Goal: Task Accomplishment & Management: Complete application form

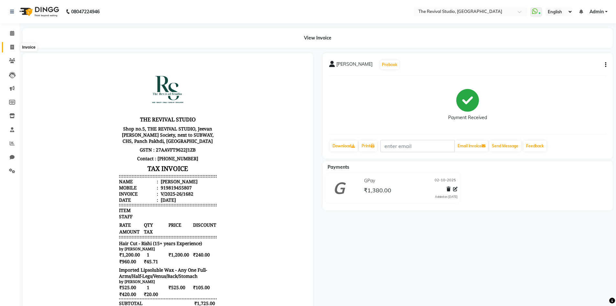
click at [12, 49] on span at bounding box center [11, 47] width 11 height 7
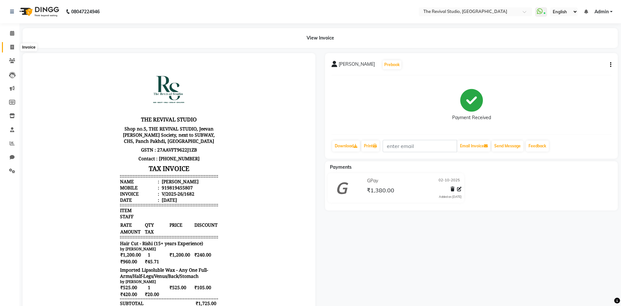
select select "7991"
select select "service"
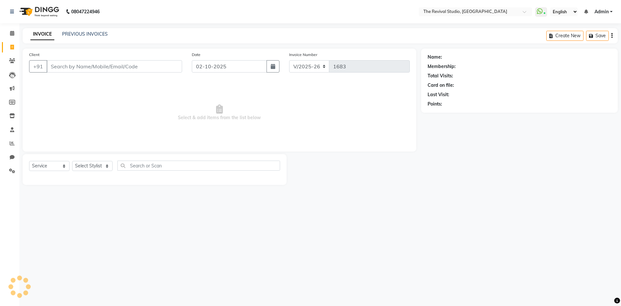
click at [74, 64] on input "Client" at bounding box center [115, 66] width 136 height 12
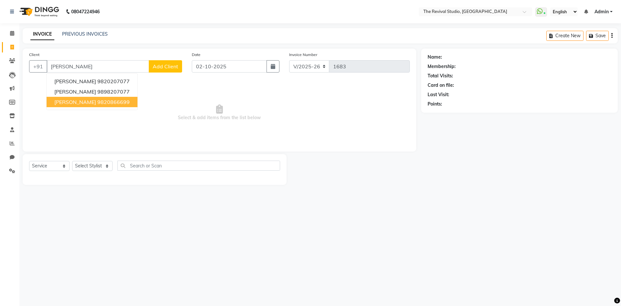
click at [87, 104] on span "[PERSON_NAME]" at bounding box center [75, 102] width 42 height 6
type input "9820866699"
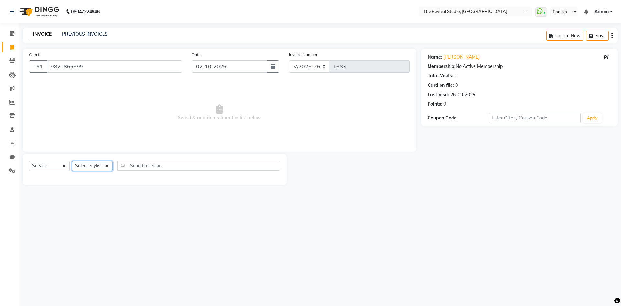
click at [93, 167] on select "Select Stylist BHARTI [PERSON_NAME] Dingg GAYATRI [PERSON_NAME] [PERSON_NAME] R…" at bounding box center [92, 166] width 40 height 10
select select "76728"
click at [72, 161] on select "Select Stylist BHARTI [PERSON_NAME] Dingg GAYATRI [PERSON_NAME] [PERSON_NAME] R…" at bounding box center [92, 166] width 40 height 10
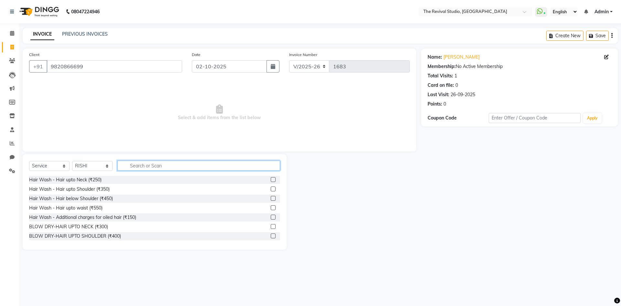
click at [140, 164] on input "text" at bounding box center [198, 165] width 163 height 10
type input "CUT"
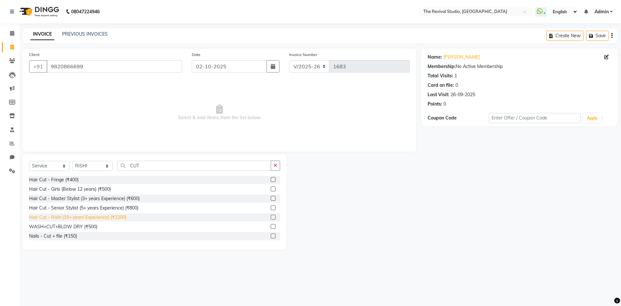
click at [121, 217] on div "Hair Cut - Rishi (15+ years Experience) (₹1200)" at bounding box center [77, 217] width 97 height 7
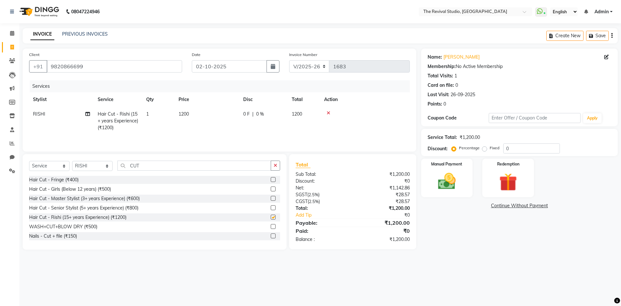
checkbox input "false"
click at [505, 148] on input "0" at bounding box center [531, 148] width 57 height 10
type input "20"
click at [128, 63] on input "9820866699" at bounding box center [115, 66] width 136 height 12
type input "982086669"
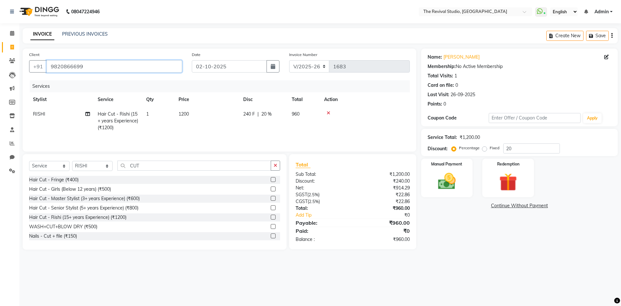
type input "0"
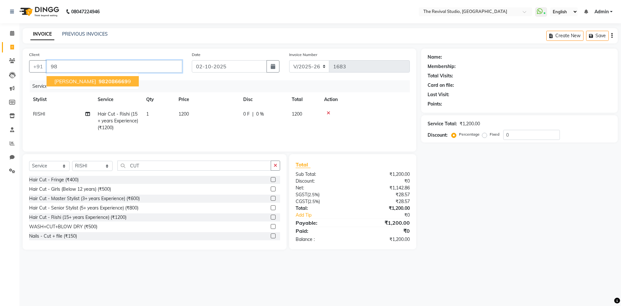
type input "9"
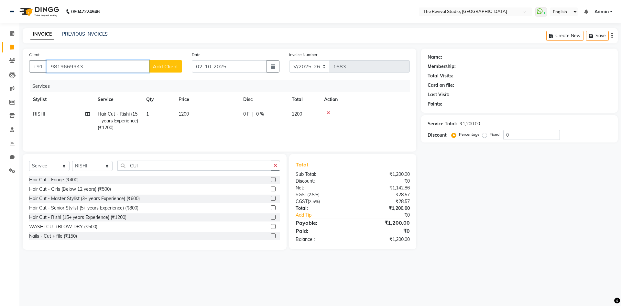
type input "9819669943"
click at [168, 67] on span "Add Client" at bounding box center [166, 66] width 26 height 6
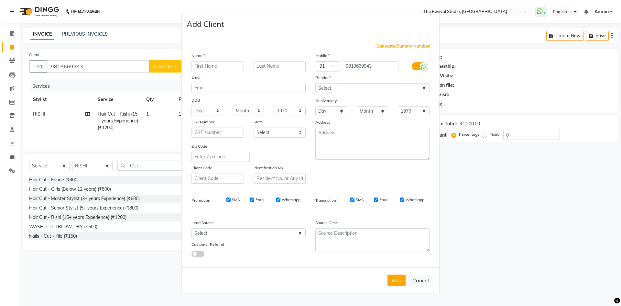
click at [222, 62] on input "text" at bounding box center [218, 66] width 52 height 10
type input "MANALI"
click at [266, 66] on input "text" at bounding box center [280, 66] width 52 height 10
type input "RAUT"
click at [359, 90] on select "Select [DEMOGRAPHIC_DATA] [DEMOGRAPHIC_DATA] Other Prefer Not To Say" at bounding box center [372, 88] width 114 height 10
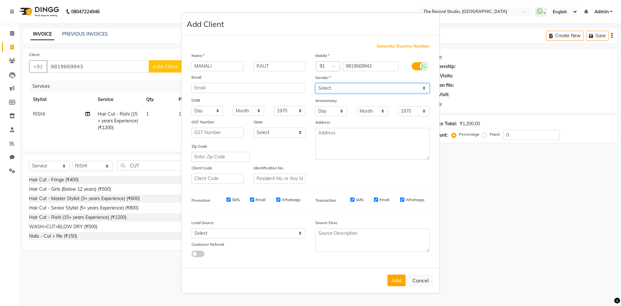
select select "[DEMOGRAPHIC_DATA]"
click at [315, 83] on select "Select [DEMOGRAPHIC_DATA] [DEMOGRAPHIC_DATA] Other Prefer Not To Say" at bounding box center [372, 88] width 114 height 10
click at [401, 276] on button "Add" at bounding box center [397, 280] width 18 height 12
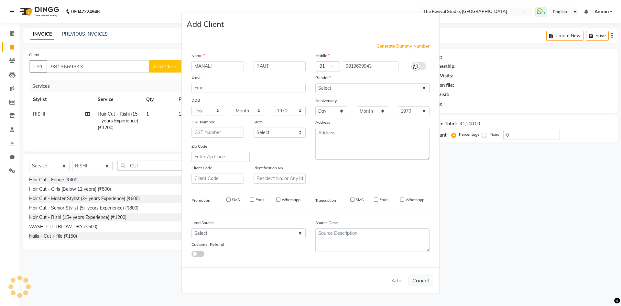
select select
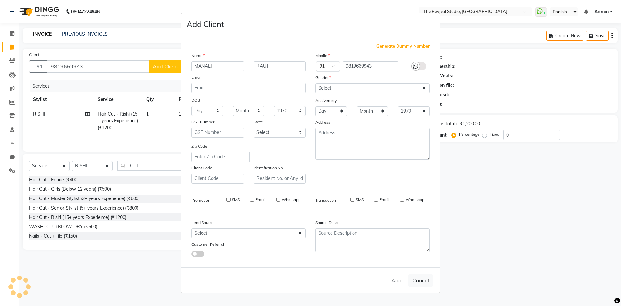
select select
checkbox input "false"
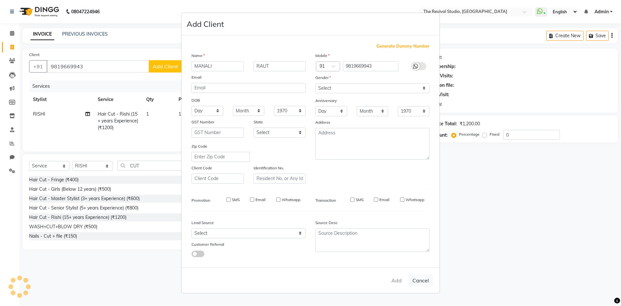
checkbox input "false"
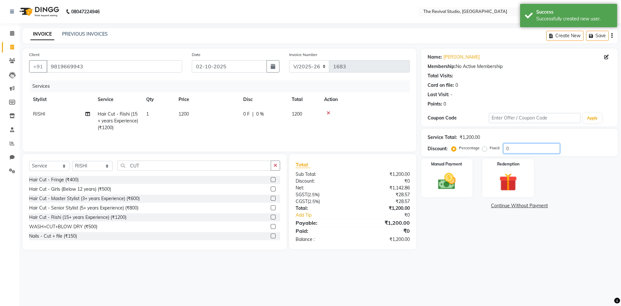
click at [504, 147] on input "0" at bounding box center [531, 148] width 57 height 10
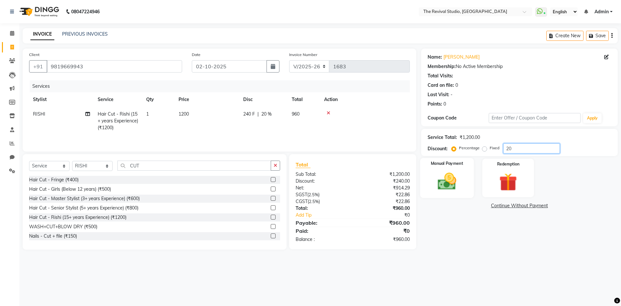
type input "20"
click at [459, 175] on img at bounding box center [447, 180] width 30 height 21
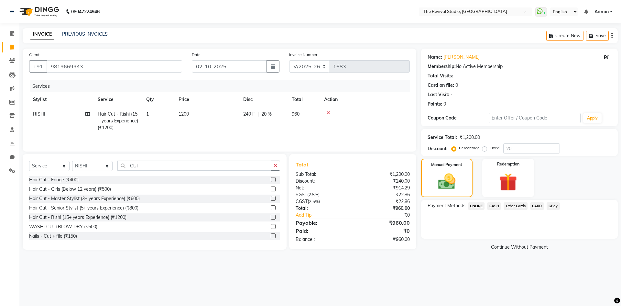
click at [535, 204] on span "CARD" at bounding box center [537, 205] width 14 height 7
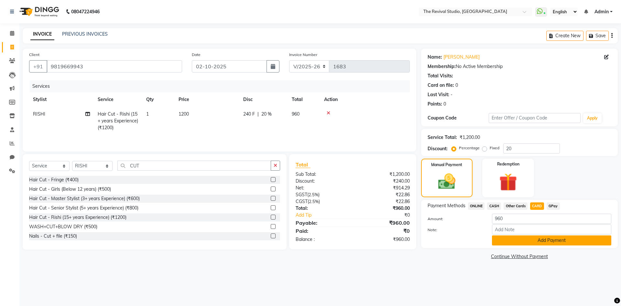
click at [536, 242] on button "Add Payment" at bounding box center [551, 240] width 119 height 10
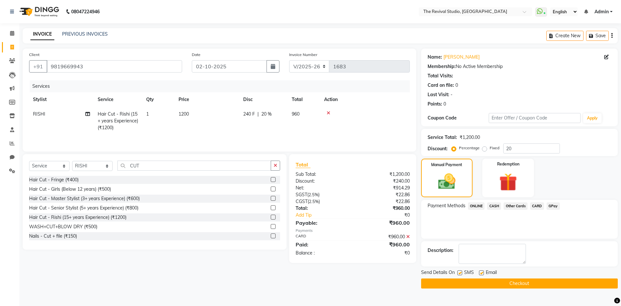
click at [510, 284] on button "Checkout" at bounding box center [519, 283] width 197 height 10
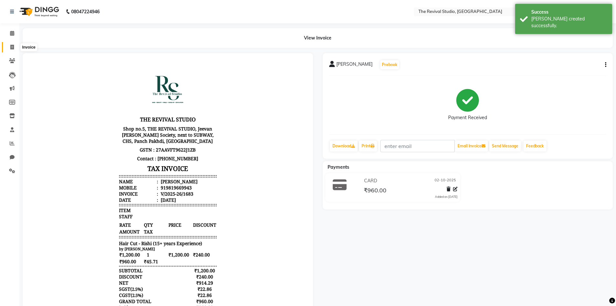
drag, startPoint x: 13, startPoint y: 48, endPoint x: 16, endPoint y: 53, distance: 6.3
click at [13, 48] on icon at bounding box center [12, 47] width 4 height 5
select select "7991"
select select "service"
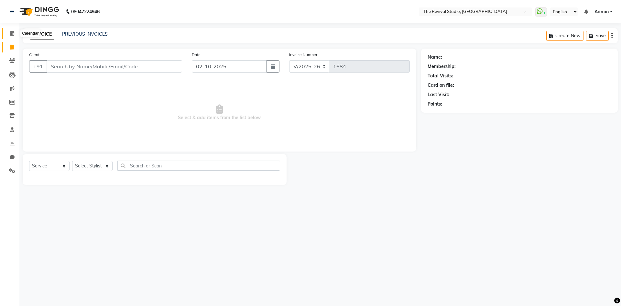
click at [14, 35] on icon at bounding box center [12, 33] width 4 height 5
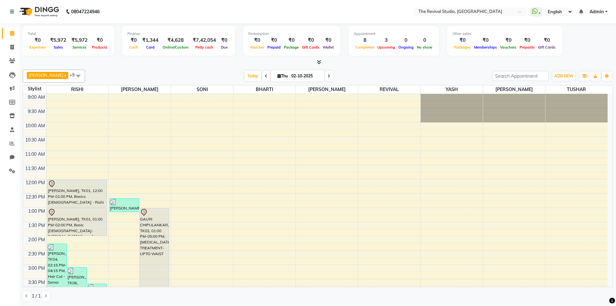
click at [299, 74] on input "02-10-2025" at bounding box center [306, 76] width 32 height 10
select select "10"
select select "2025"
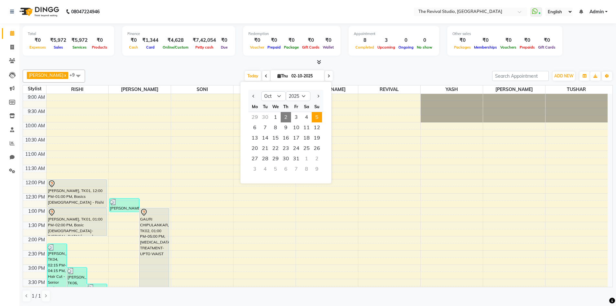
click at [319, 119] on span "5" at bounding box center [317, 117] width 10 height 10
type input "05-10-2025"
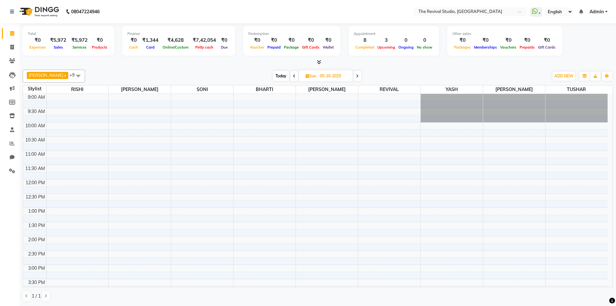
click at [193, 181] on div "9:00 AM 9:30 AM 10:00 AM 10:30 AM 11:00 AM 11:30 AM 12:00 PM 12:30 PM 1:00 PM 1…" at bounding box center [315, 279] width 585 height 370
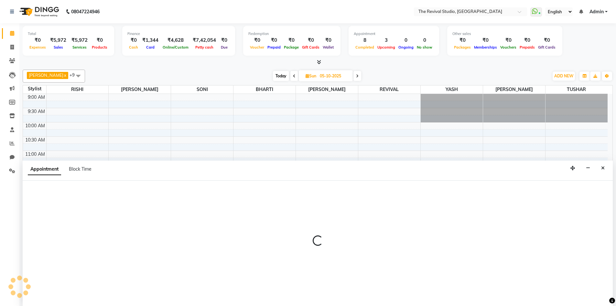
scroll to position [0, 0]
select select "76731"
select select "720"
select select "tentative"
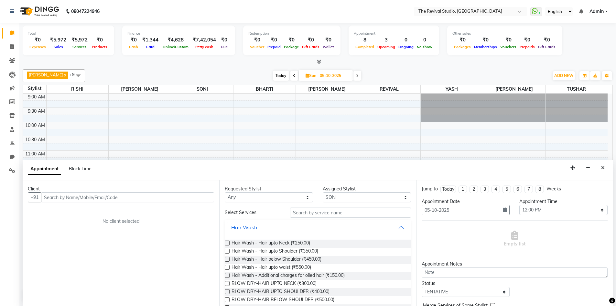
click at [117, 198] on input "text" at bounding box center [127, 197] width 173 height 10
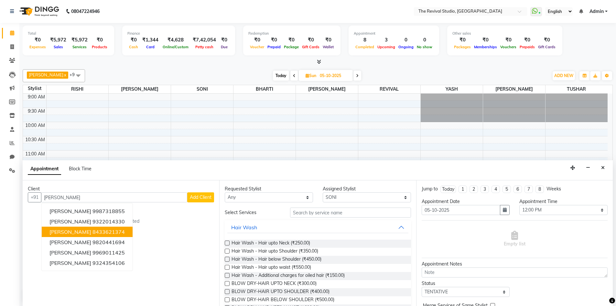
click at [93, 232] on ngb-highlight "8433621374" at bounding box center [109, 231] width 32 height 6
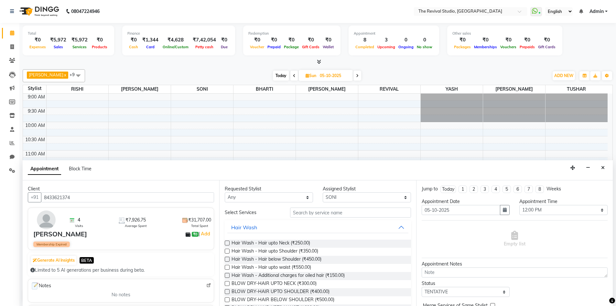
type input "8433621374"
click at [264, 197] on select "Any BHARTI Dingg [PERSON_NAME] [PERSON_NAME] REVIVAL RISHI [PERSON_NAME] [PERSO…" at bounding box center [269, 197] width 88 height 10
select select "76731"
click at [225, 192] on select "Any BHARTI Dingg [PERSON_NAME] [PERSON_NAME] REVIVAL RISHI [PERSON_NAME] [PERSO…" at bounding box center [269, 197] width 88 height 10
click at [316, 211] on input "text" at bounding box center [350, 212] width 121 height 10
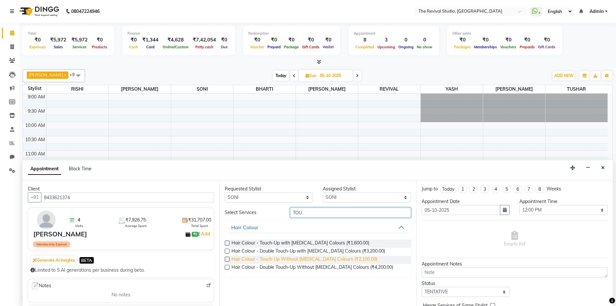
type input "TOU"
click at [335, 258] on span "Hair Colour - Touch-Up Without [MEDICAL_DATA] Colours (₹2,100.00)" at bounding box center [305, 260] width 146 height 8
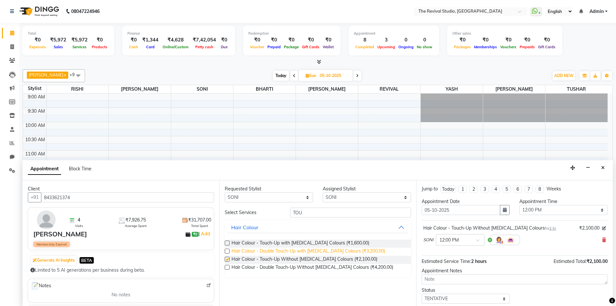
checkbox input "false"
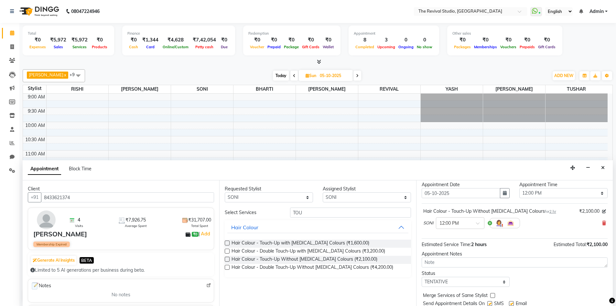
scroll to position [38, 0]
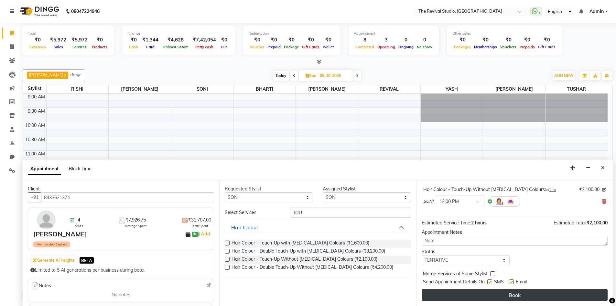
click at [509, 292] on button "Book" at bounding box center [515, 295] width 186 height 12
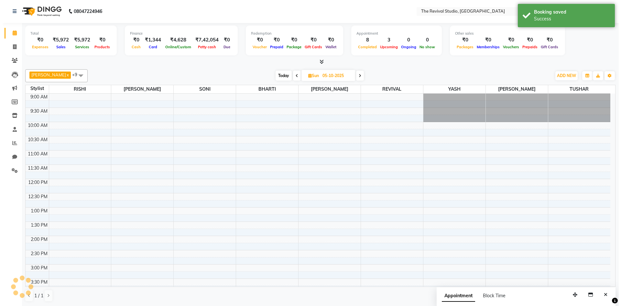
scroll to position [0, 0]
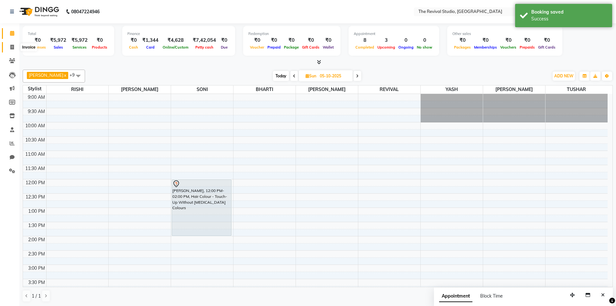
drag, startPoint x: 14, startPoint y: 47, endPoint x: 17, endPoint y: 49, distance: 4.1
click at [13, 47] on icon at bounding box center [12, 47] width 4 height 5
select select "service"
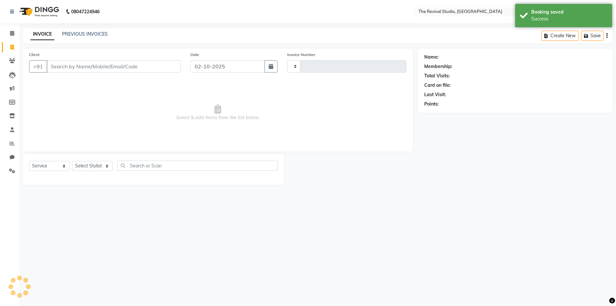
type input "1684"
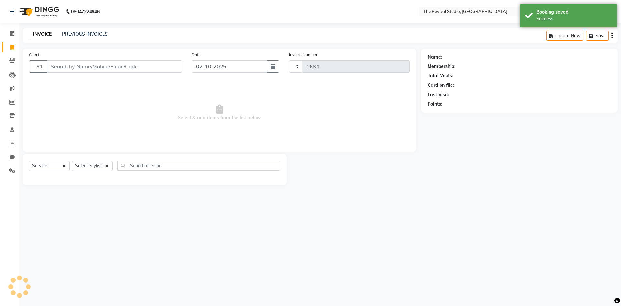
select select "7991"
